Goal: Information Seeking & Learning: Learn about a topic

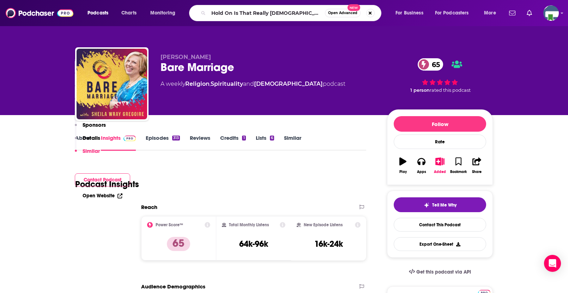
scroll to position [1800, 0]
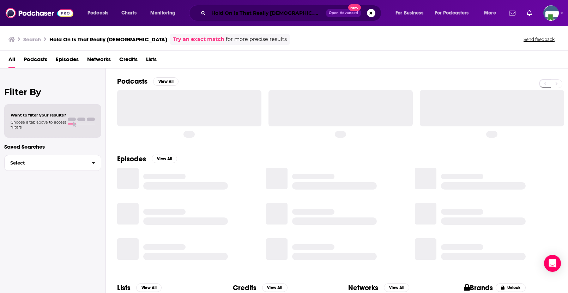
click at [303, 15] on input "Hold On Is That Really [DEMOGRAPHIC_DATA]" at bounding box center [267, 12] width 117 height 11
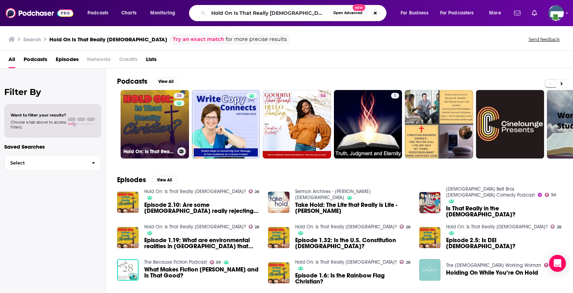
click at [155, 125] on link "28 Hold On: Is That Really [DEMOGRAPHIC_DATA]?" at bounding box center [155, 124] width 68 height 68
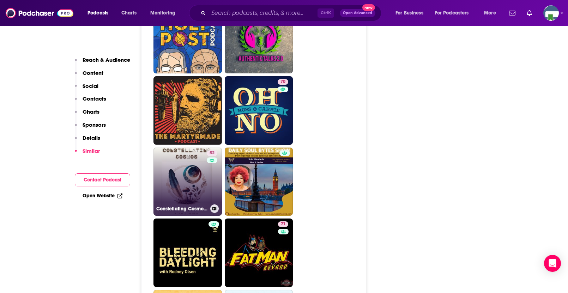
scroll to position [2011, 0]
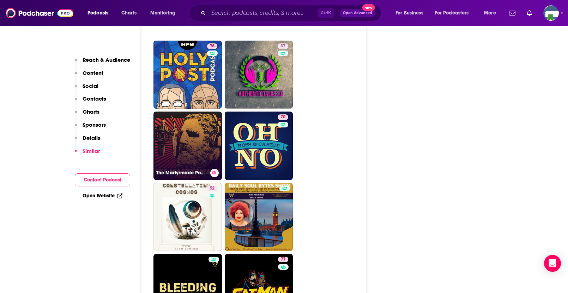
click at [192, 141] on link "The Martyrmade Podcast" at bounding box center [188, 146] width 68 height 68
type input "[URL][DOMAIN_NAME]"
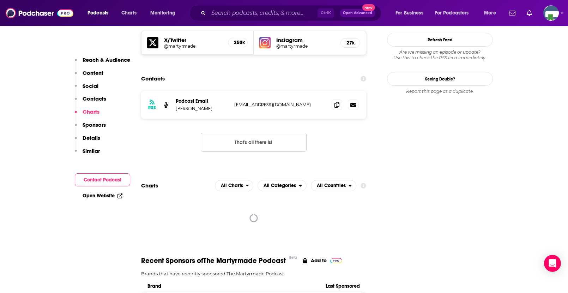
scroll to position [529, 0]
